Goal: Information Seeking & Learning: Learn about a topic

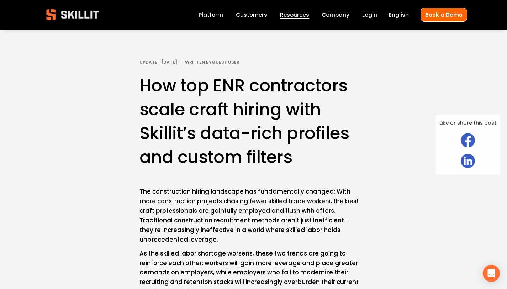
click at [300, 158] on h1 "How top ENR contractors scale craft hiring with Skillit’s data-rich profiles an…" at bounding box center [253, 122] width 228 height 96
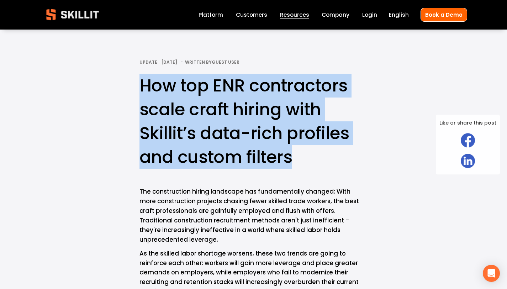
drag, startPoint x: 294, startPoint y: 157, endPoint x: 136, endPoint y: 92, distance: 170.1
copy h1 "How top ENR contractors scale craft hiring with Skillit’s data-rich profiles an…"
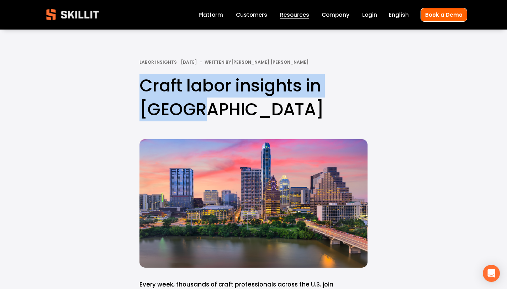
drag, startPoint x: 198, startPoint y: 105, endPoint x: 130, endPoint y: 83, distance: 71.4
copy h1 "Craft labor insights in Austin"
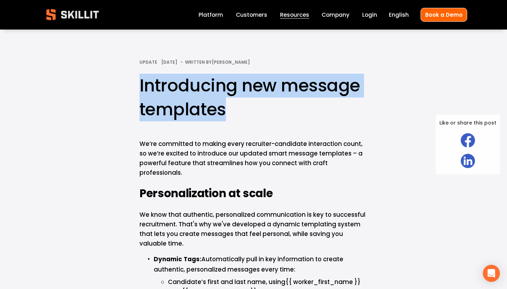
drag, startPoint x: 235, startPoint y: 113, endPoint x: 127, endPoint y: 82, distance: 112.0
copy h1 "Introducing new message templates"
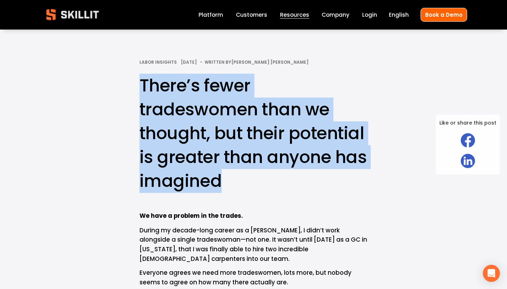
drag, startPoint x: 224, startPoint y: 181, endPoint x: 129, endPoint y: 85, distance: 134.5
copy h1 "There’s fewer tradeswomen than we thought, but their potential is greater than …"
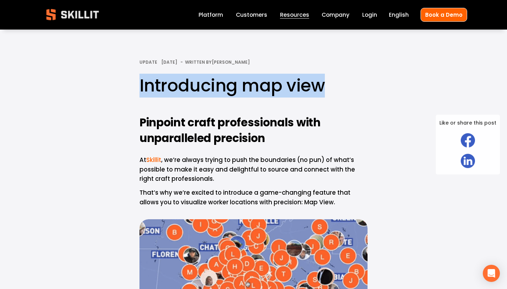
drag, startPoint x: 327, startPoint y: 89, endPoint x: 140, endPoint y: 89, distance: 187.7
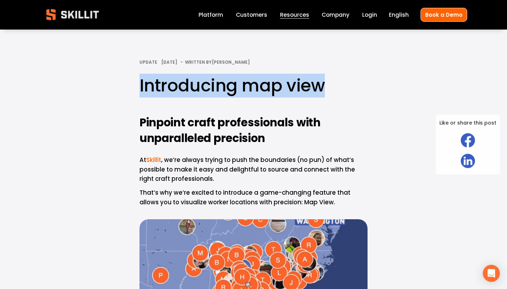
click at [140, 89] on h1 "Introducing map view" at bounding box center [253, 86] width 228 height 24
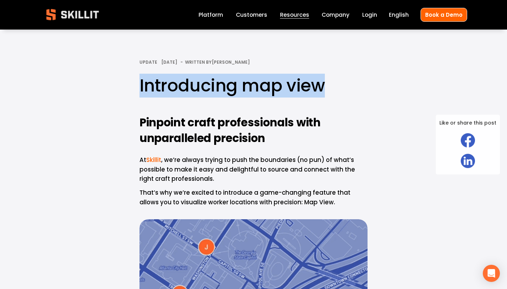
copy h1 "Introducing map view"
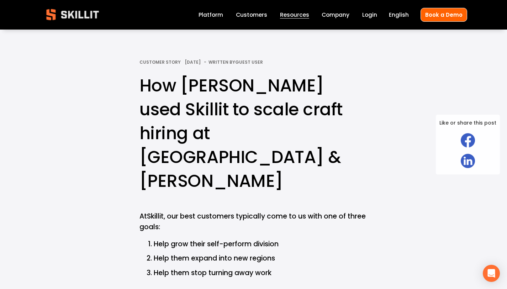
click at [323, 133] on h1 "How [PERSON_NAME] used Skillit to scale craft hiring at [GEOGRAPHIC_DATA] & [PE…" at bounding box center [253, 133] width 228 height 119
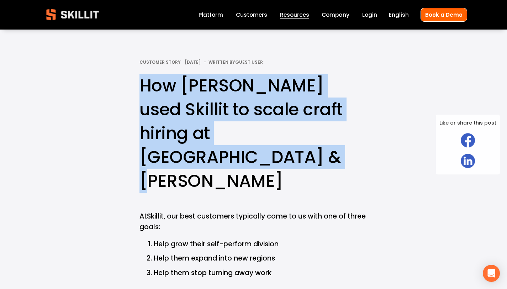
drag, startPoint x: 359, startPoint y: 136, endPoint x: 140, endPoint y: 95, distance: 222.1
copy h1 "How [PERSON_NAME] used Skillit to scale craft hiring at [GEOGRAPHIC_DATA] & [PE…"
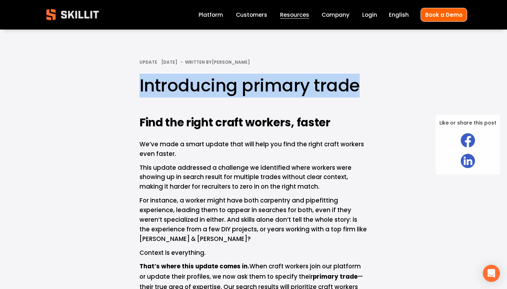
drag, startPoint x: 359, startPoint y: 85, endPoint x: 137, endPoint y: 87, distance: 222.2
copy h1 "Introducing primary trade"
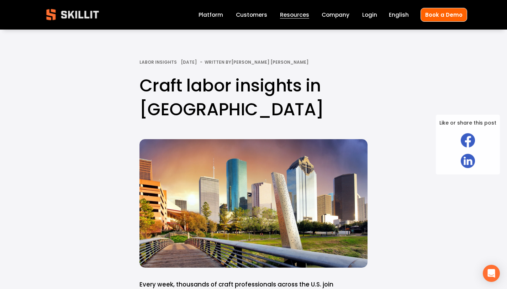
click at [206, 111] on h1 "Craft labor insights in Houston" at bounding box center [253, 98] width 228 height 48
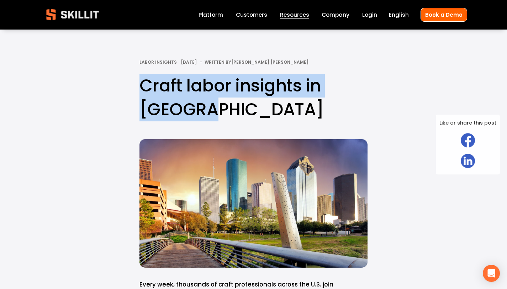
drag, startPoint x: 208, startPoint y: 109, endPoint x: 144, endPoint y: 91, distance: 66.5
click at [144, 91] on h1 "Craft labor insights in Houston" at bounding box center [253, 98] width 228 height 48
copy h1 "Craft labor insights in Houston"
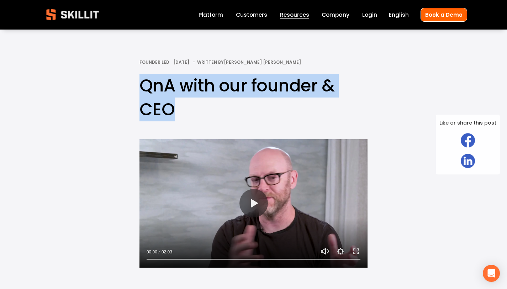
drag, startPoint x: 179, startPoint y: 108, endPoint x: 126, endPoint y: 88, distance: 57.0
copy h1 "QnA with our founder & CEO"
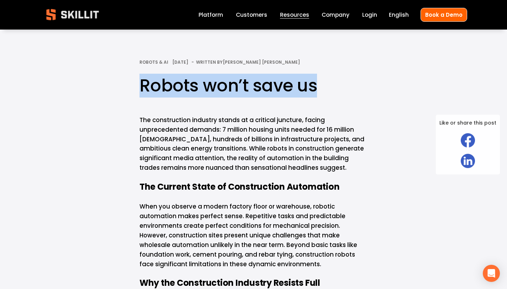
drag, startPoint x: 317, startPoint y: 85, endPoint x: 138, endPoint y: 83, distance: 179.5
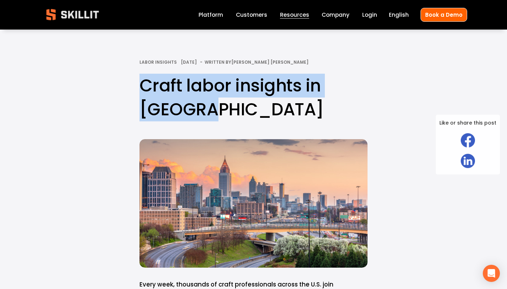
drag, startPoint x: 202, startPoint y: 115, endPoint x: 131, endPoint y: 88, distance: 76.2
copy h1 "Craft labor insights in Atlanta"
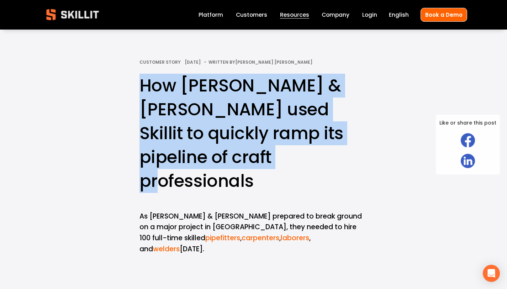
drag, startPoint x: 256, startPoint y: 156, endPoint x: 118, endPoint y: 82, distance: 155.9
copy h1 "How [PERSON_NAME] & [PERSON_NAME] used Skillit to quickly ramp its pipeline of …"
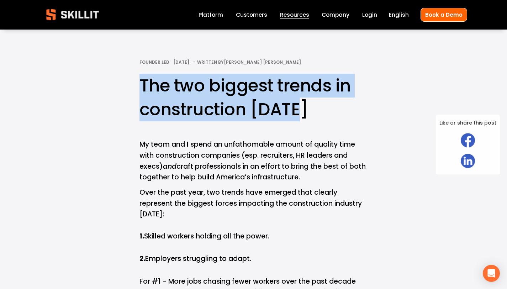
drag, startPoint x: 299, startPoint y: 112, endPoint x: 127, endPoint y: 83, distance: 174.8
copy h1 "The two biggest trends in construction today"
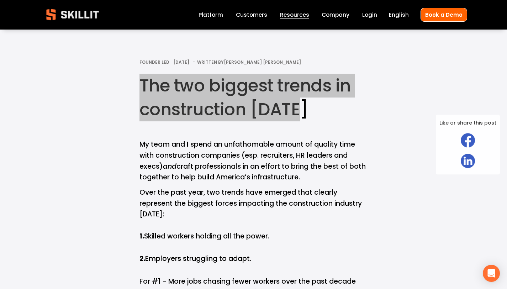
copy h1 "The two biggest trends in construction today"
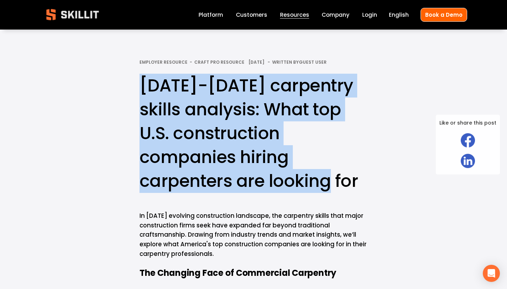
drag, startPoint x: 230, startPoint y: 181, endPoint x: 131, endPoint y: 92, distance: 132.4
copy h1 "[DATE]-[DATE] carpentry skills analysis: What top U.S. construction companies h…"
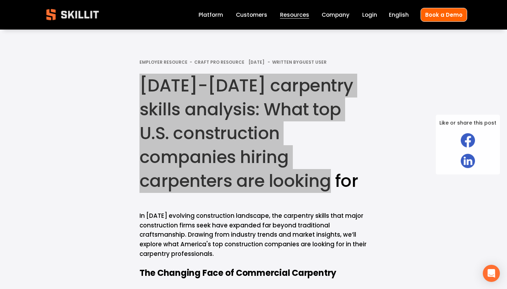
copy h1 "[DATE]-[DATE] carpentry skills analysis: What top U.S. construction companies h…"
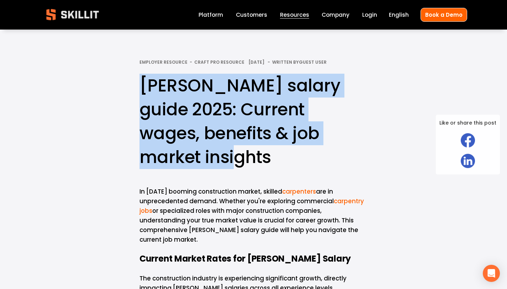
drag, startPoint x: 196, startPoint y: 157, endPoint x: 128, endPoint y: 85, distance: 99.3
copy h1 "Carpenter salary guide 2025: Current wages, benefits & job market insights"
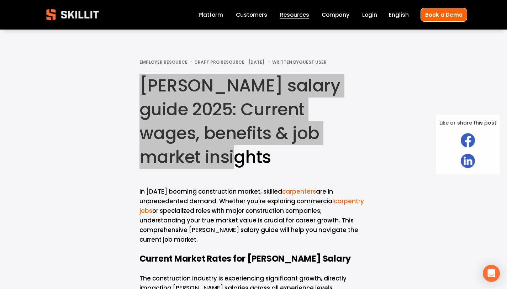
copy h1 "Carpenter salary guide 2025: Current wages, benefits & job market insights"
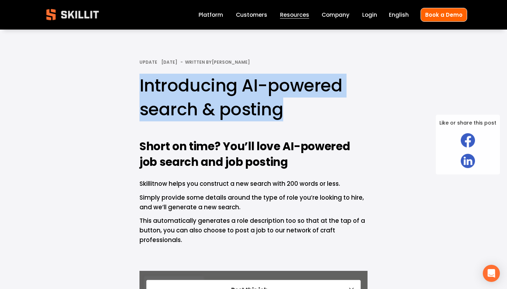
drag, startPoint x: 278, startPoint y: 110, endPoint x: 141, endPoint y: 89, distance: 138.8
click at [141, 89] on h1 "Introducing AI-powered search & posting" at bounding box center [253, 98] width 228 height 48
copy h1 "Introducing AI-powered search & posting"
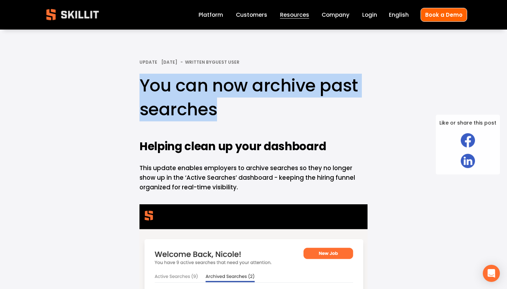
drag, startPoint x: 220, startPoint y: 108, endPoint x: 127, endPoint y: 90, distance: 94.3
copy h1 "You can now archive past searches"
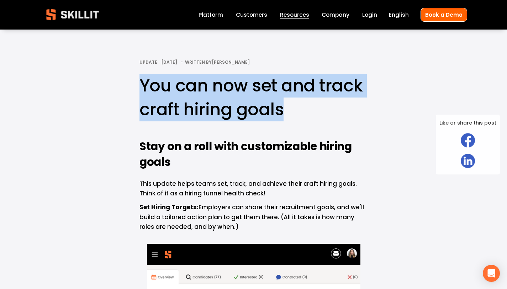
drag, startPoint x: 279, startPoint y: 112, endPoint x: 135, endPoint y: 84, distance: 146.7
copy h1 "You can now set and track craft hiring goals"
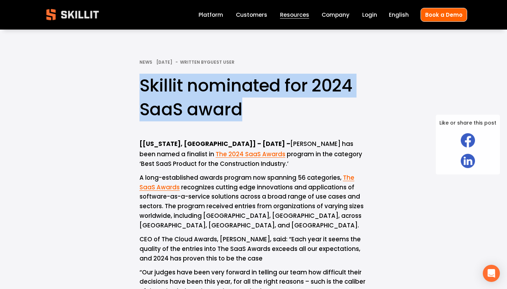
drag, startPoint x: 244, startPoint y: 110, endPoint x: 107, endPoint y: 93, distance: 138.6
copy h1 "Skillit nominated for 2024 SaaS award"
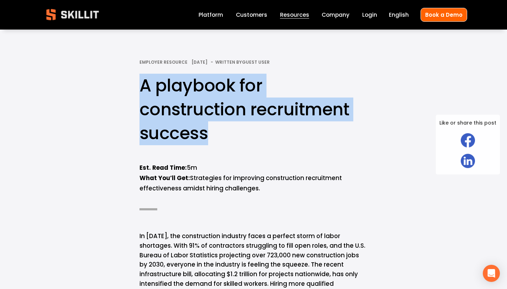
drag, startPoint x: 211, startPoint y: 132, endPoint x: 135, endPoint y: 91, distance: 86.2
copy h1 "A playbook for construction recruitment success"
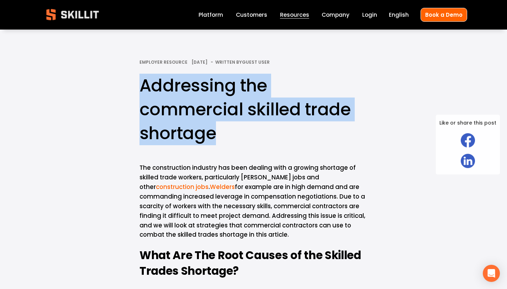
drag, startPoint x: 218, startPoint y: 135, endPoint x: 119, endPoint y: 88, distance: 109.9
copy h1 "Addressing the commercial skilled trade shortage"
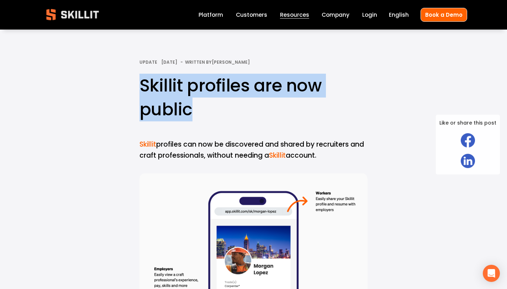
drag, startPoint x: 193, startPoint y: 115, endPoint x: 129, endPoint y: 88, distance: 69.1
copy h1 "Skillit profiles are now public"
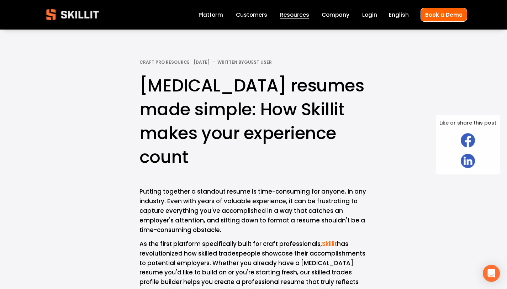
drag, startPoint x: 286, startPoint y: 159, endPoint x: 140, endPoint y: 88, distance: 162.5
click at [140, 88] on h1 "Construction worker resumes made simple: How Skillit makes your experience count" at bounding box center [253, 122] width 228 height 96
copy h1 "Construction worker resumes made simple: How Skillit makes your experience count"
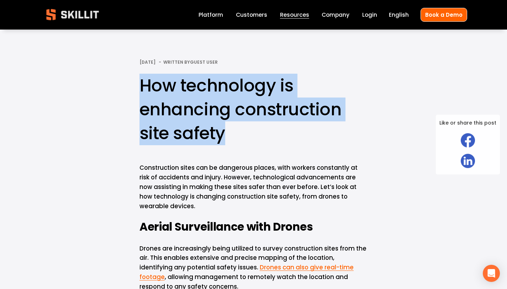
drag, startPoint x: 224, startPoint y: 135, endPoint x: 111, endPoint y: 91, distance: 121.0
copy h1 "How technology is enhancing construction site safety"
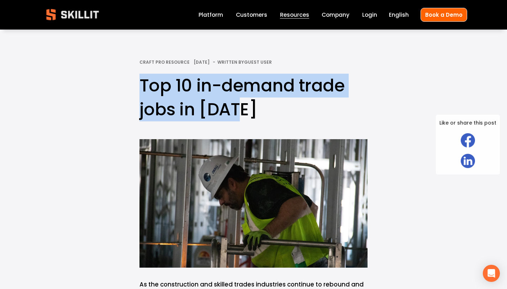
drag, startPoint x: 236, startPoint y: 108, endPoint x: 140, endPoint y: 89, distance: 98.0
click at [140, 89] on h1 "Top 10 in-demand trade jobs in [DATE]" at bounding box center [253, 98] width 228 height 48
copy h1 "Top 10 in-demand trade jobs in [DATE]"
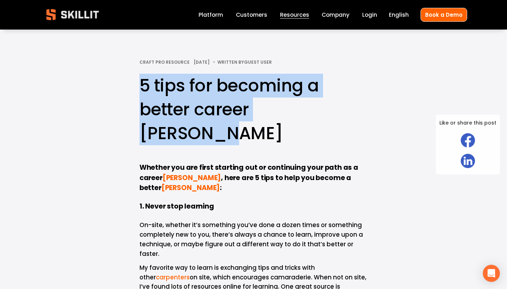
drag, startPoint x: 341, startPoint y: 106, endPoint x: 140, endPoint y: 88, distance: 201.3
click at [141, 88] on h1 "5 tips for becoming a better career carpenter" at bounding box center [253, 110] width 228 height 72
copy h1 "5 tips for becoming a better career carpenter"
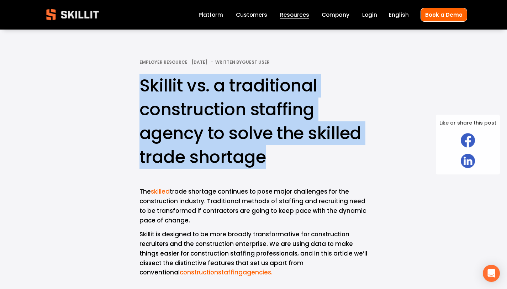
drag, startPoint x: 267, startPoint y: 157, endPoint x: 139, endPoint y: 89, distance: 145.7
copy h1 "Skillit vs. a traditional construction staffing agency to solve the skilled tra…"
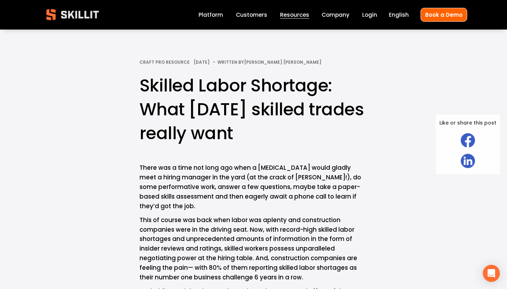
drag, startPoint x: 290, startPoint y: 134, endPoint x: 139, endPoint y: 82, distance: 159.1
click at [139, 82] on h1 "Skilled Labor Shortage: What today’s skilled trades really want" at bounding box center [253, 110] width 228 height 72
copy h1 "Skilled Labor Shortage: What today’s skilled trades really want"
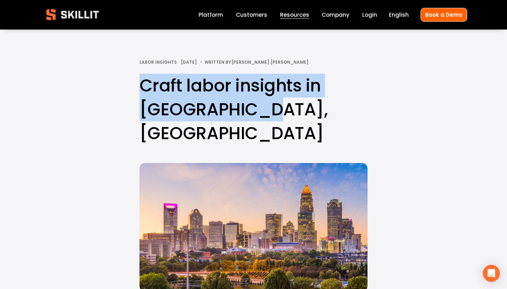
drag, startPoint x: 253, startPoint y: 109, endPoint x: 142, endPoint y: 87, distance: 112.6
click at [142, 87] on h1 "Craft labor insights in [GEOGRAPHIC_DATA], [GEOGRAPHIC_DATA]" at bounding box center [253, 110] width 228 height 72
copy h1 "Craft labor insights in [GEOGRAPHIC_DATA], [GEOGRAPHIC_DATA]"
